Goal: Task Accomplishment & Management: Manage account settings

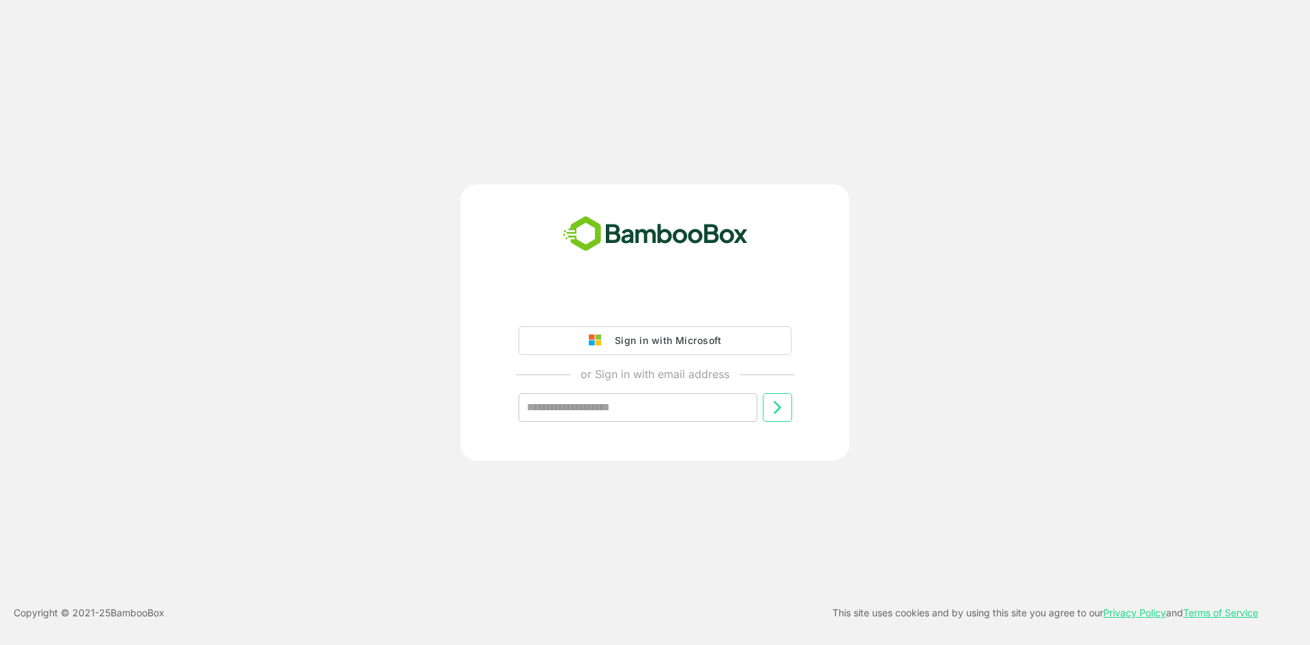
click at [650, 335] on div "Sign in with Microsoft" at bounding box center [664, 341] width 113 height 18
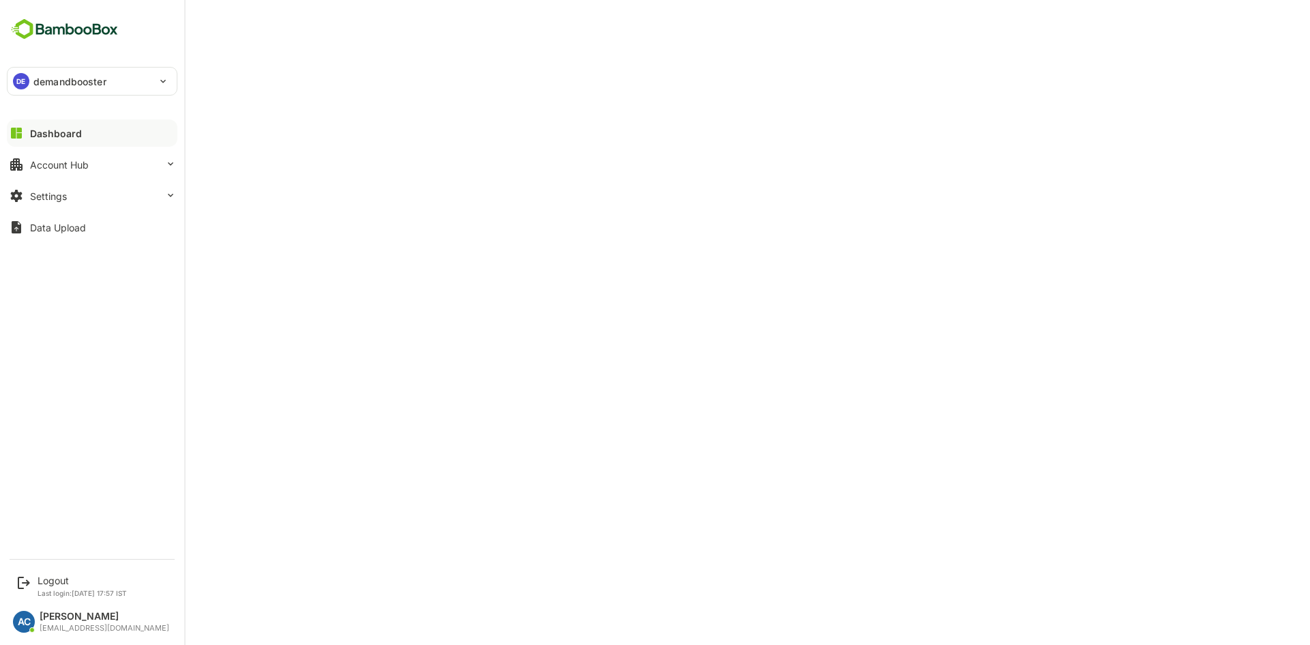
click at [89, 82] on p "demandbooster" at bounding box center [69, 81] width 73 height 14
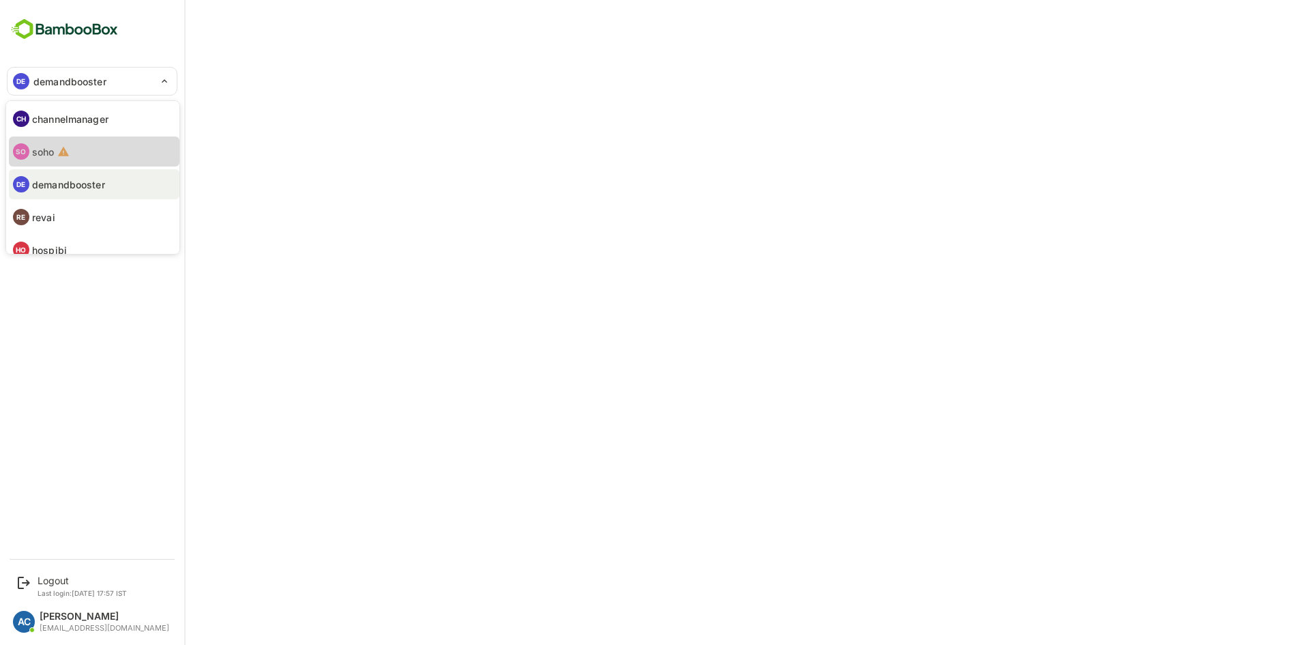
click at [73, 147] on li "SO soho" at bounding box center [94, 151] width 171 height 30
type input "****"
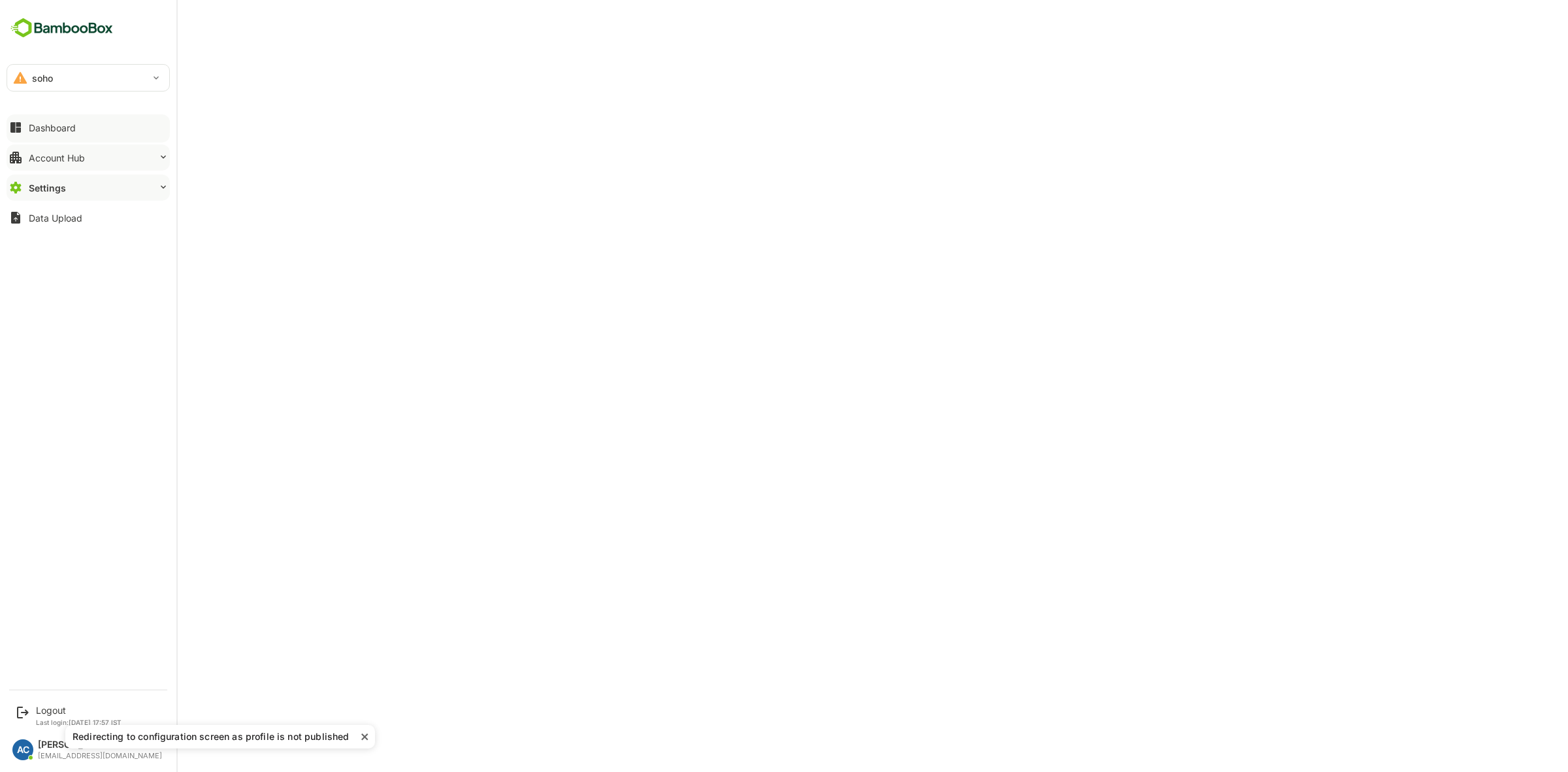
click at [76, 158] on div "Account Hub" at bounding box center [56, 158] width 56 height 11
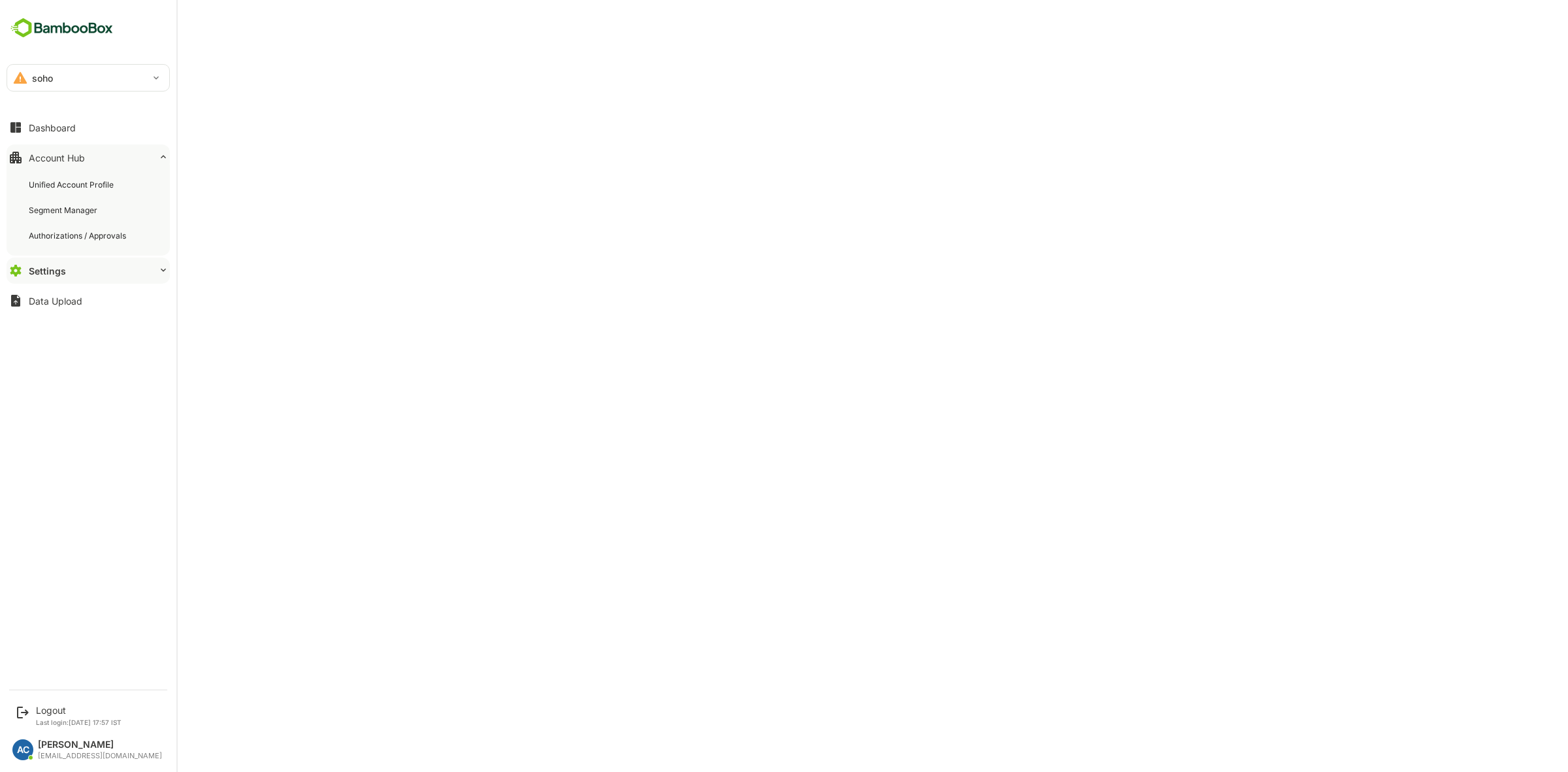
click at [85, 275] on button "Settings" at bounding box center [88, 270] width 164 height 26
click at [100, 291] on div "Profile Configuration" at bounding box center [68, 291] width 79 height 11
click at [95, 292] on div "Profile Configuration" at bounding box center [69, 291] width 81 height 11
